Goal: Check status

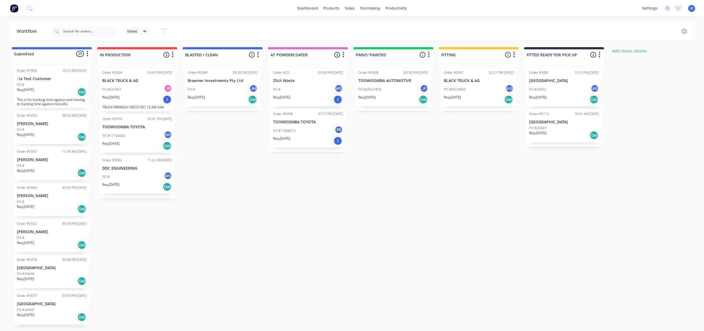
scroll to position [406, 0]
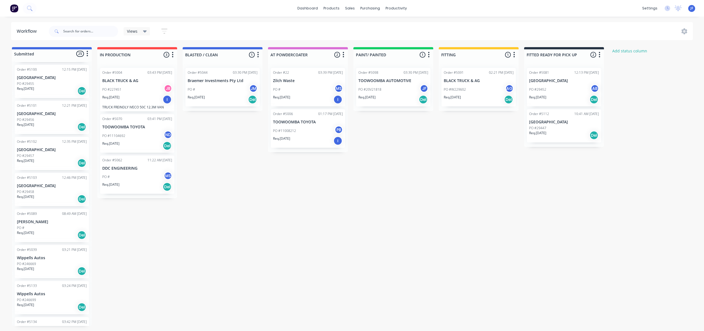
click at [65, 228] on div "PO #" at bounding box center [52, 227] width 70 height 5
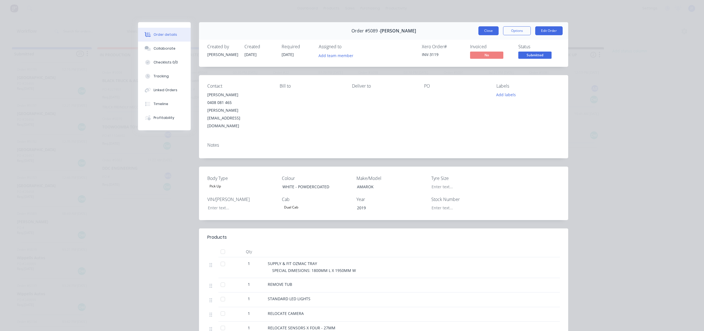
click at [481, 31] on button "Close" at bounding box center [488, 30] width 20 height 9
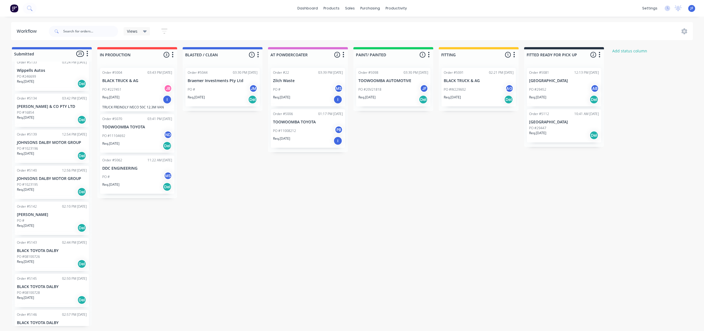
scroll to position [645, 0]
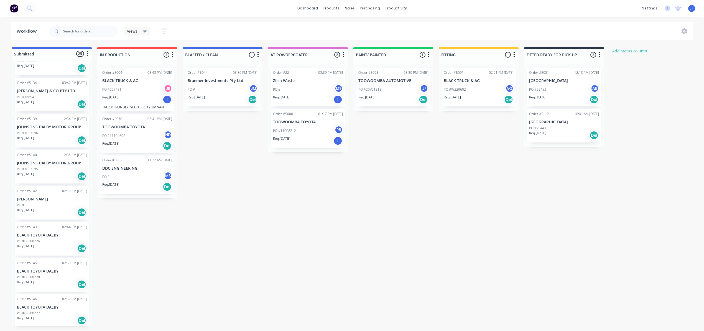
click at [144, 96] on div "Req. 31/07/25 I" at bounding box center [137, 99] width 70 height 9
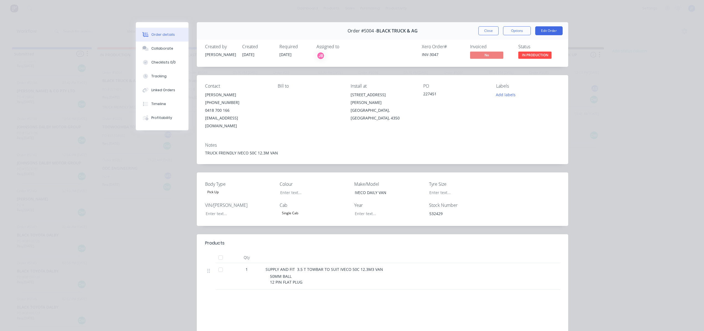
drag, startPoint x: 100, startPoint y: 272, endPoint x: 100, endPoint y: 252, distance: 19.4
click at [100, 271] on div "Order details Collaborate Checklists 0/0 Tracking Linked Orders Timeline Profit…" at bounding box center [352, 165] width 704 height 331
click at [482, 30] on button "Close" at bounding box center [488, 30] width 20 height 9
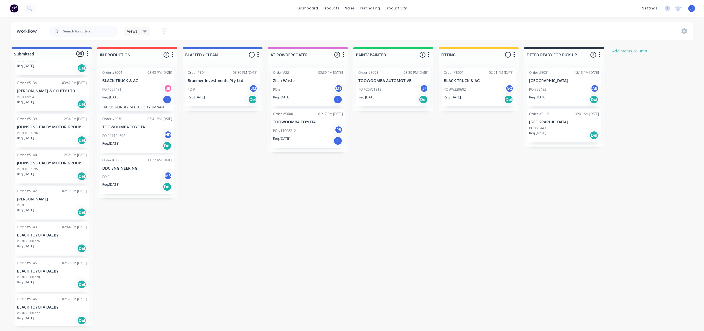
click at [387, 171] on div "Submitted 25 Status colour #4169E1 hex #4169E1 Save Cancel Summaries Total orde…" at bounding box center [377, 186] width 763 height 279
